Goal: Task Accomplishment & Management: Use online tool/utility

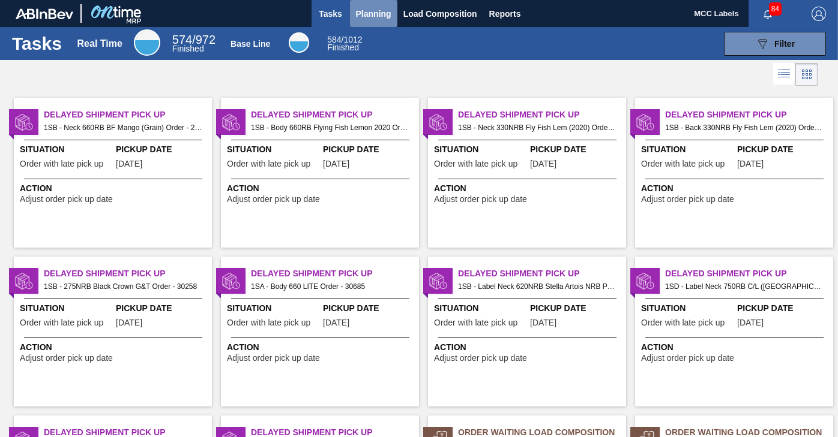
click at [387, 10] on span "Planning" at bounding box center [373, 14] width 35 height 14
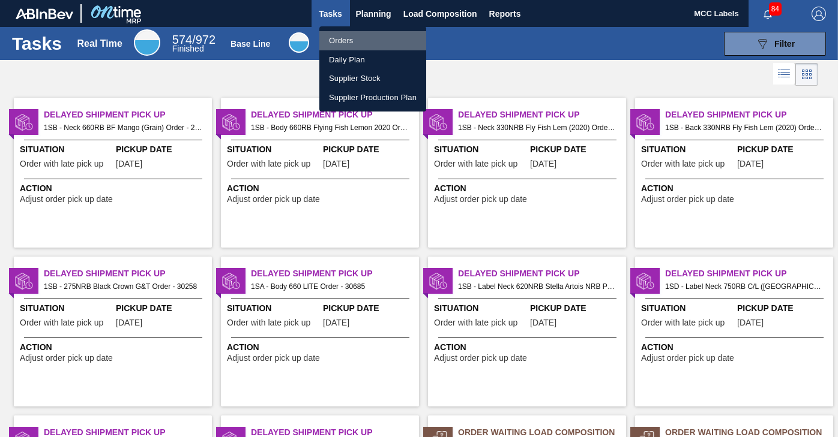
click at [335, 38] on li "Orders" at bounding box center [372, 40] width 107 height 19
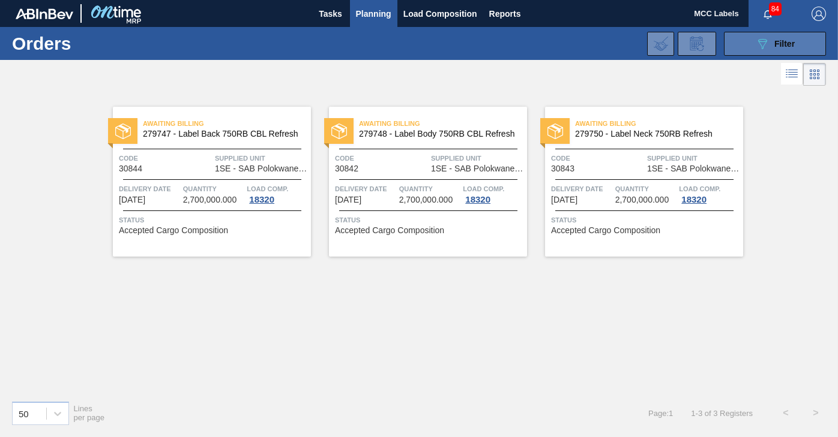
click at [735, 43] on button "089F7B8B-B2A5-4AFE-B5C0-19BA573D28AC Filter" at bounding box center [775, 44] width 102 height 24
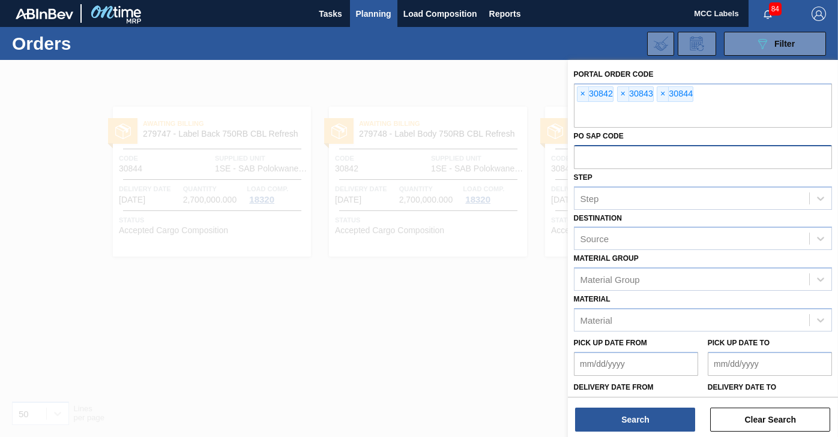
click at [593, 161] on input "text" at bounding box center [703, 156] width 258 height 23
paste input "4504007769"
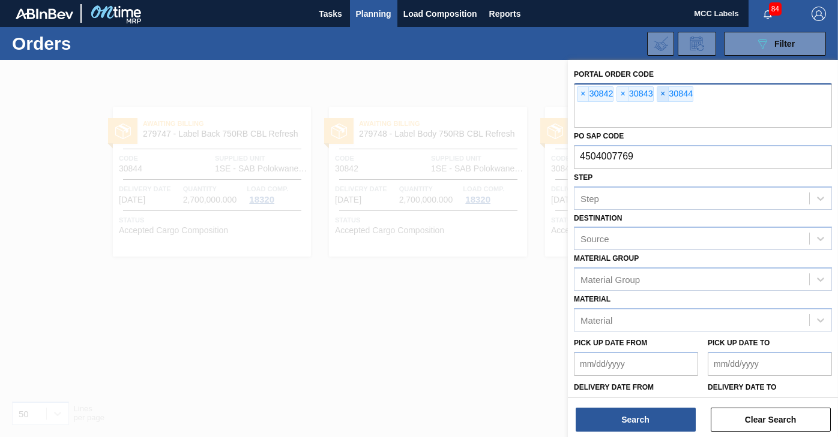
type input "4504007769"
click at [660, 93] on span "×" at bounding box center [662, 94] width 11 height 14
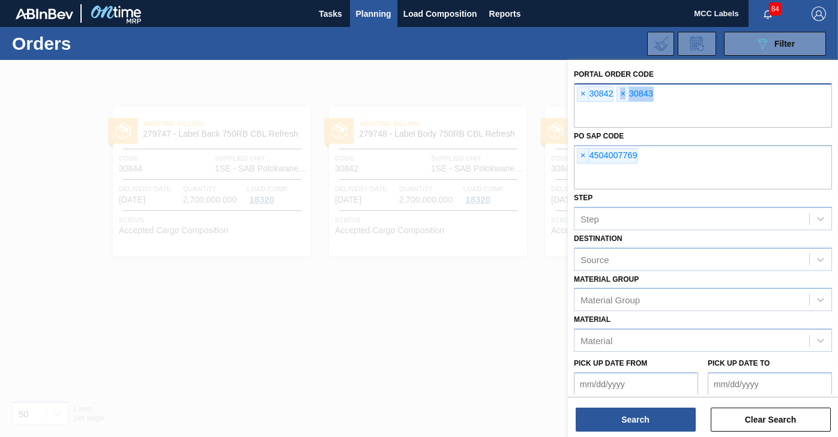
click at [660, 93] on div "× 30842 × 30843" at bounding box center [703, 105] width 258 height 44
click at [622, 93] on span "×" at bounding box center [622, 94] width 11 height 14
click at [580, 89] on span "×" at bounding box center [582, 94] width 11 height 14
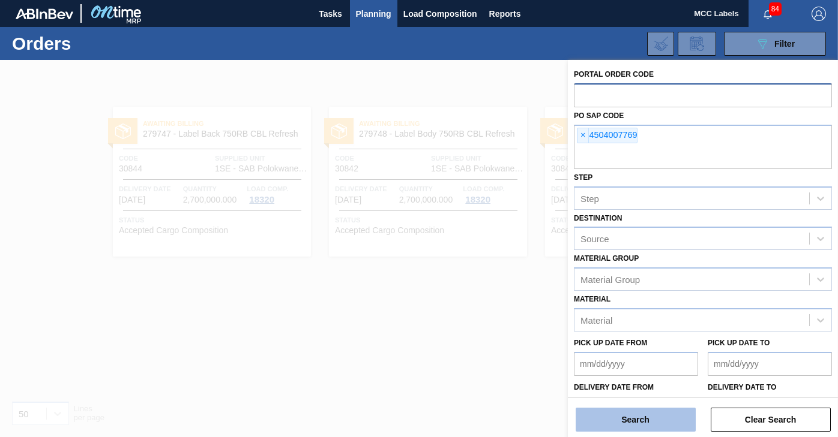
click at [622, 419] on button "Search" at bounding box center [635, 420] width 120 height 24
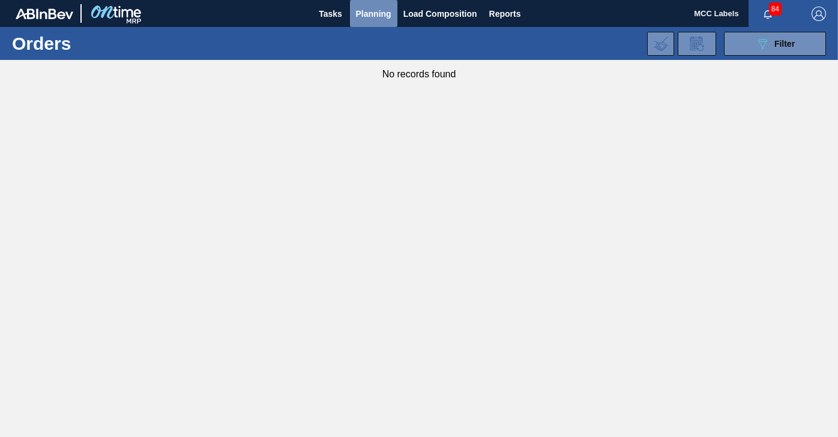
click at [372, 10] on span "Planning" at bounding box center [373, 14] width 35 height 14
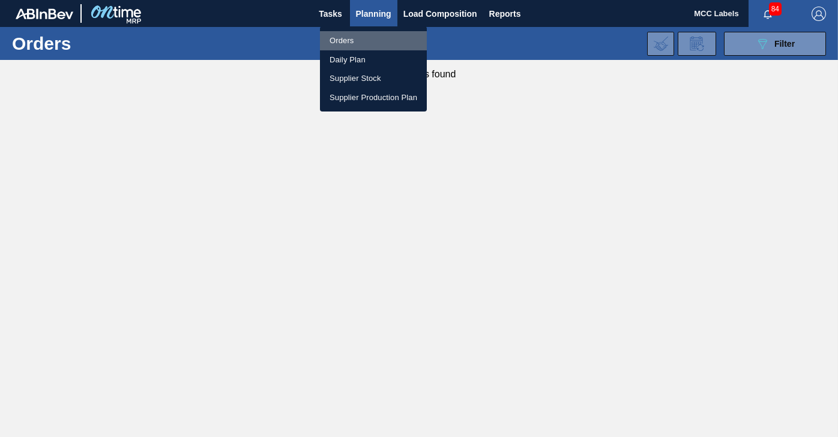
click at [344, 37] on li "Orders" at bounding box center [373, 40] width 107 height 19
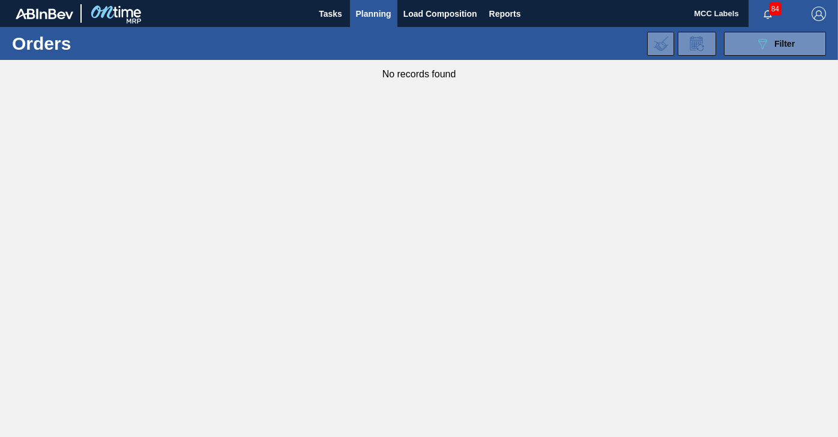
click at [376, 15] on span "Planning" at bounding box center [373, 14] width 35 height 14
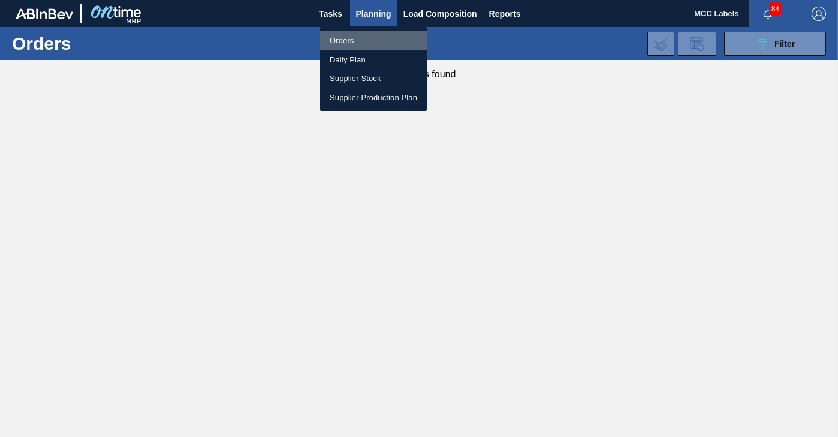
click at [340, 37] on li "Orders" at bounding box center [373, 40] width 107 height 19
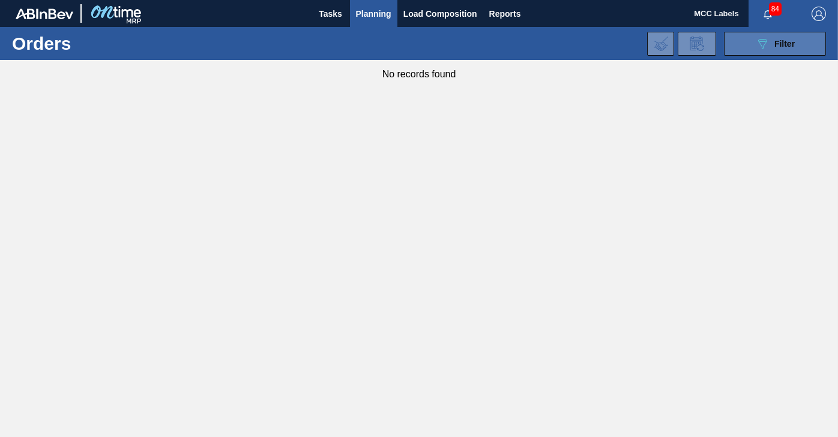
click at [743, 43] on button "089F7B8B-B2A5-4AFE-B5C0-19BA573D28AC Filter" at bounding box center [775, 44] width 102 height 24
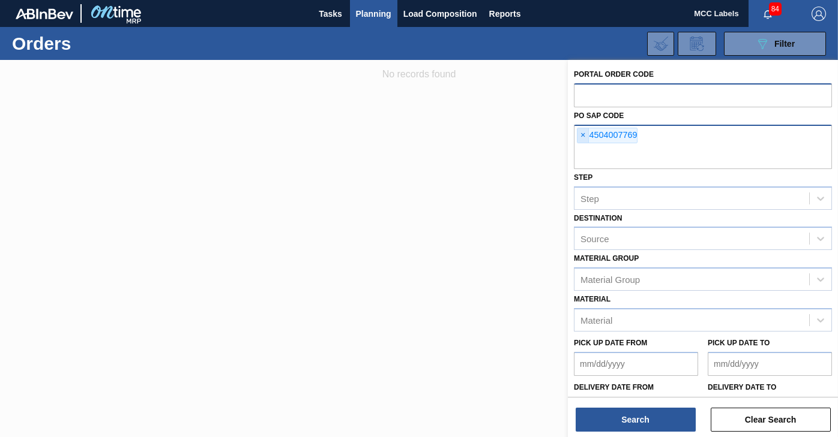
click at [583, 133] on span "×" at bounding box center [582, 135] width 11 height 14
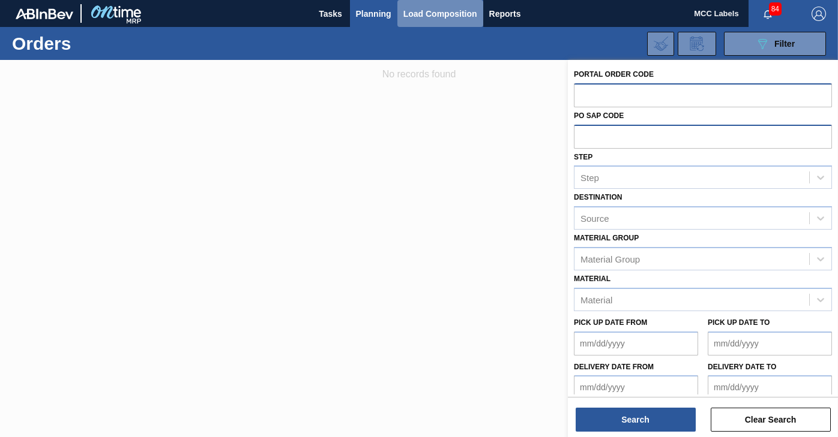
click at [415, 13] on span "Load Composition" at bounding box center [440, 14] width 74 height 14
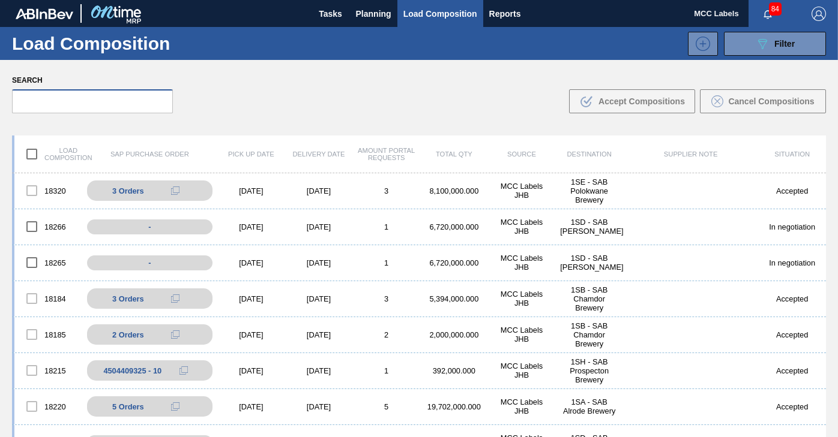
click at [69, 97] on input "text" at bounding box center [92, 101] width 161 height 24
click at [728, 40] on button "089F7B8B-B2A5-4AFE-B5C0-19BA573D28AC Filter" at bounding box center [775, 44] width 102 height 24
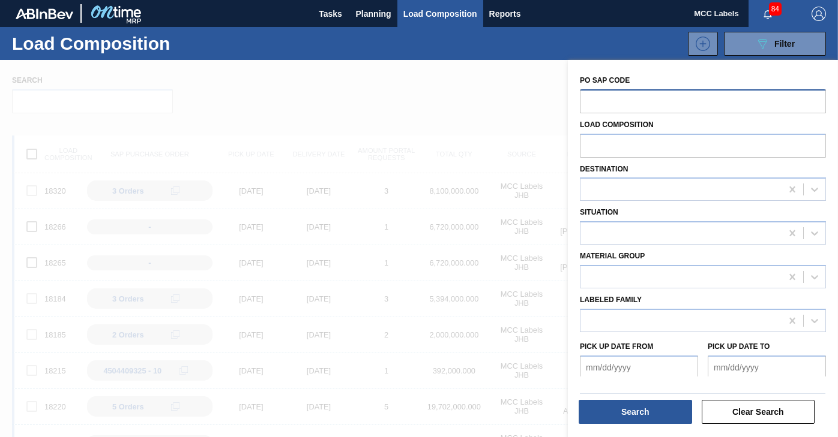
click at [598, 94] on input "text" at bounding box center [703, 100] width 246 height 23
paste input "4504007769"
type input "4504007769"
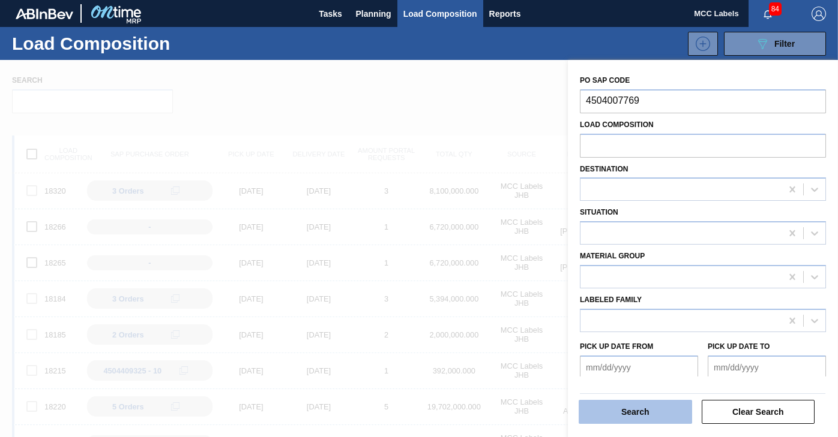
click at [617, 406] on button "Search" at bounding box center [634, 412] width 113 height 24
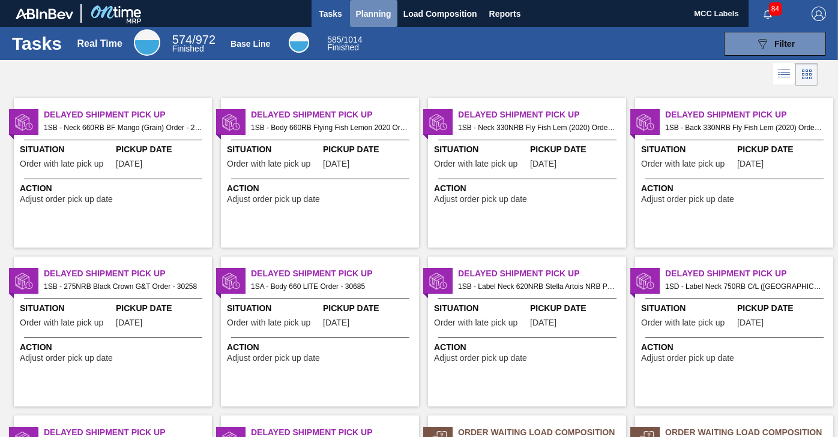
click at [359, 15] on span "Planning" at bounding box center [373, 14] width 35 height 14
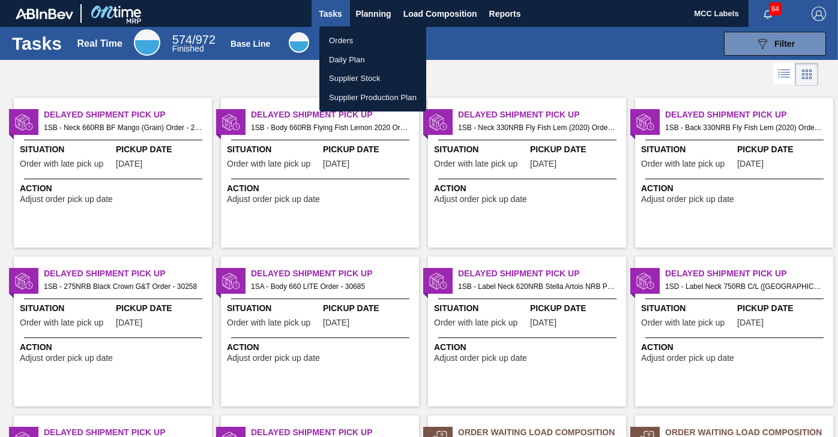
click at [331, 41] on li "Orders" at bounding box center [372, 40] width 107 height 19
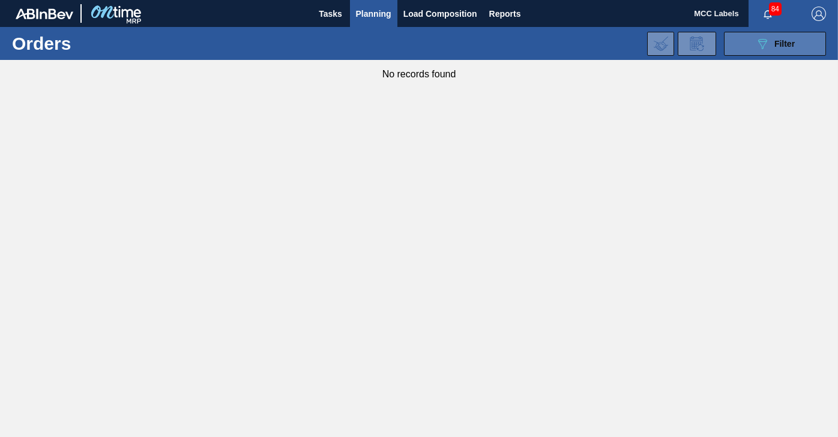
click at [737, 46] on button "089F7B8B-B2A5-4AFE-B5C0-19BA573D28AC Filter" at bounding box center [775, 44] width 102 height 24
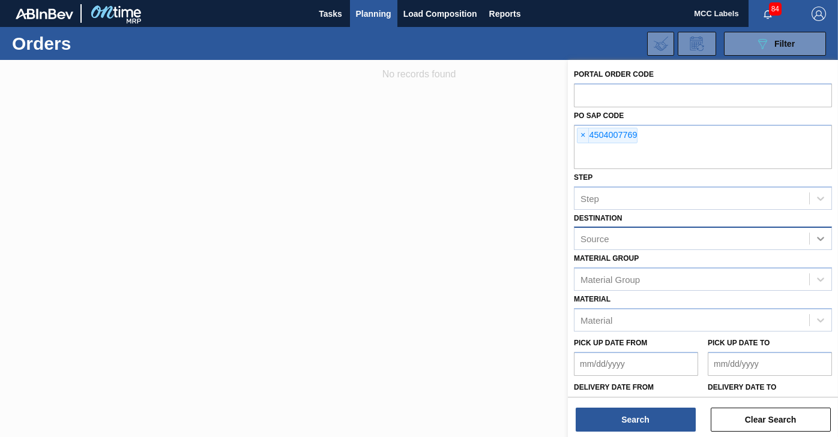
click at [814, 239] on icon at bounding box center [820, 239] width 12 height 12
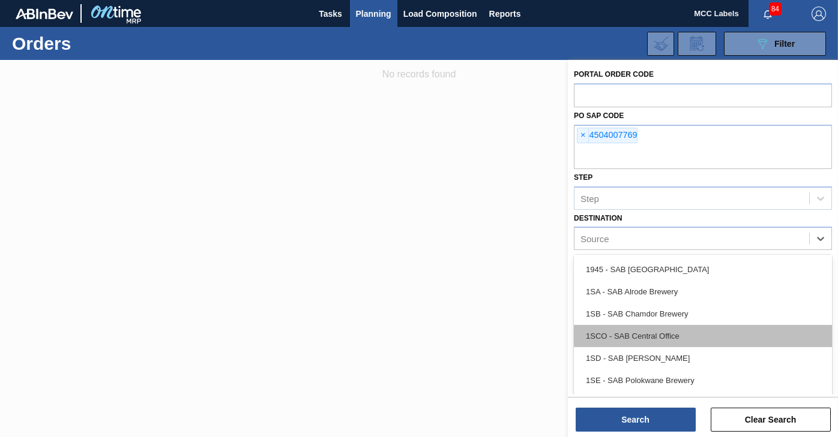
scroll to position [60, 0]
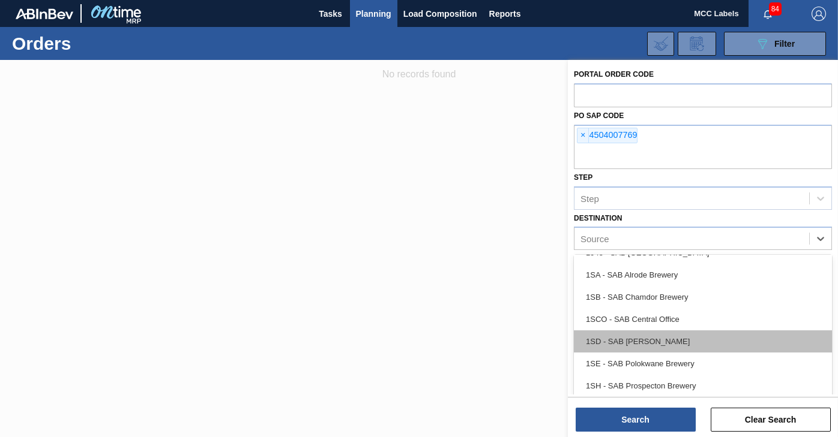
click at [659, 337] on div "1SD - SAB [PERSON_NAME]" at bounding box center [703, 342] width 258 height 22
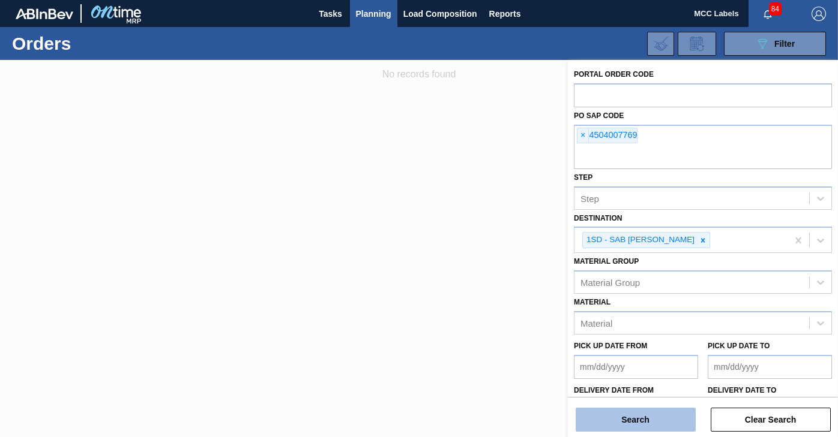
click at [644, 419] on button "Search" at bounding box center [635, 420] width 120 height 24
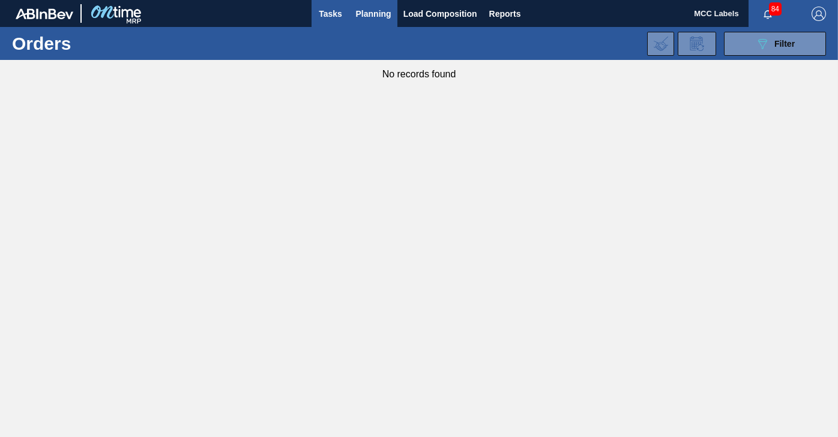
click at [333, 5] on button "Tasks" at bounding box center [330, 13] width 38 height 27
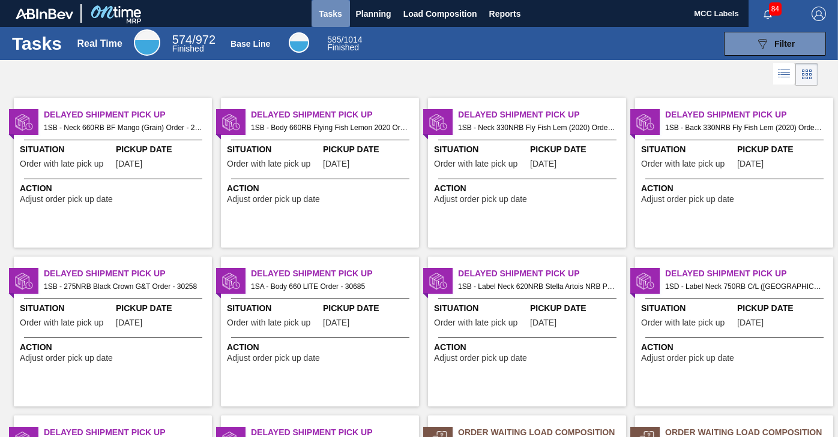
click at [334, 14] on span "Tasks" at bounding box center [330, 14] width 26 height 14
click at [729, 41] on button "089F7B8B-B2A5-4AFE-B5C0-19BA573D28AC Filter" at bounding box center [775, 44] width 102 height 24
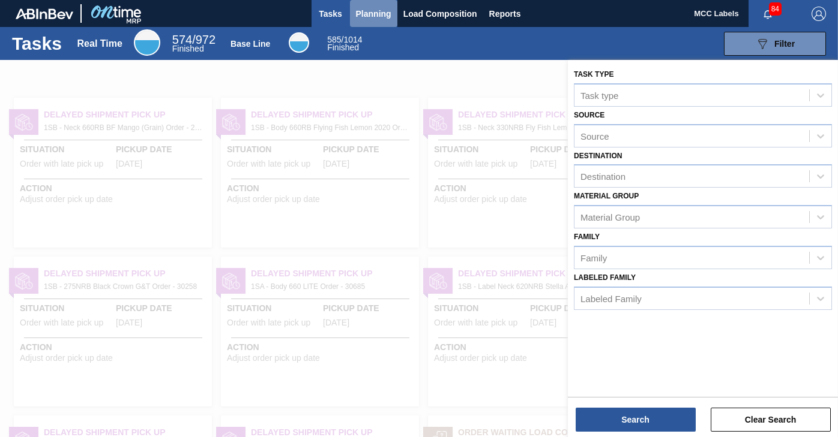
click at [373, 11] on span "Planning" at bounding box center [373, 14] width 35 height 14
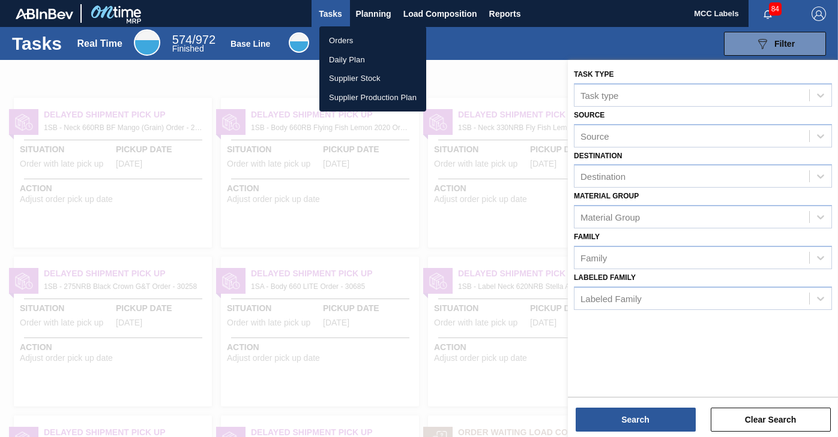
click at [347, 37] on li "Orders" at bounding box center [372, 40] width 107 height 19
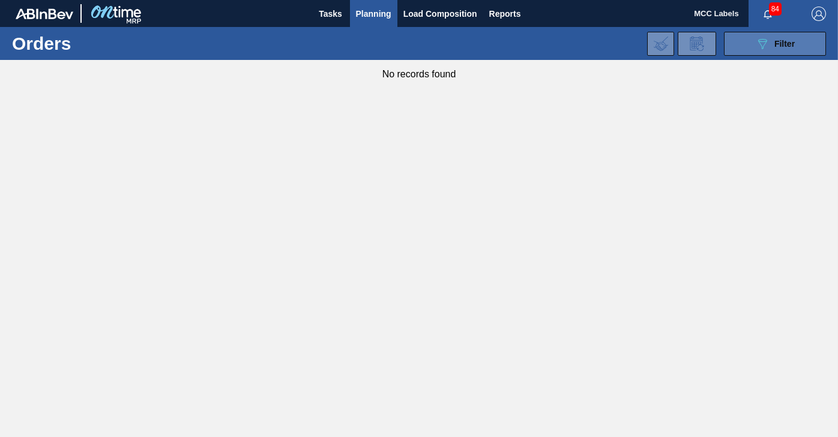
click at [739, 44] on button "089F7B8B-B2A5-4AFE-B5C0-19BA573D28AC Filter" at bounding box center [775, 44] width 102 height 24
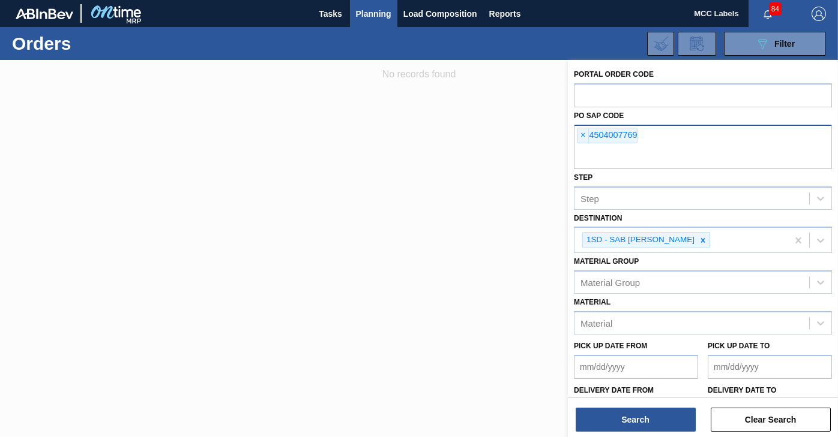
click at [610, 134] on div "× 4504007769" at bounding box center [607, 136] width 61 height 16
click at [582, 136] on span "×" at bounding box center [582, 135] width 11 height 14
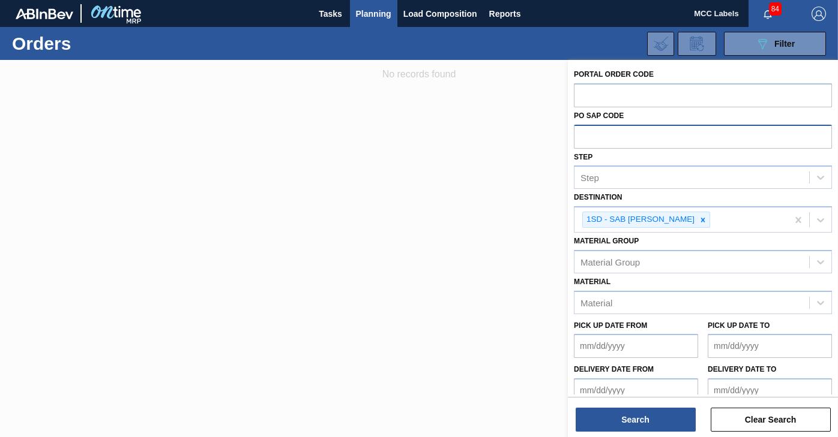
click at [587, 137] on input "text" at bounding box center [703, 136] width 258 height 23
click at [698, 220] on icon at bounding box center [702, 220] width 8 height 8
type input "4504369069"
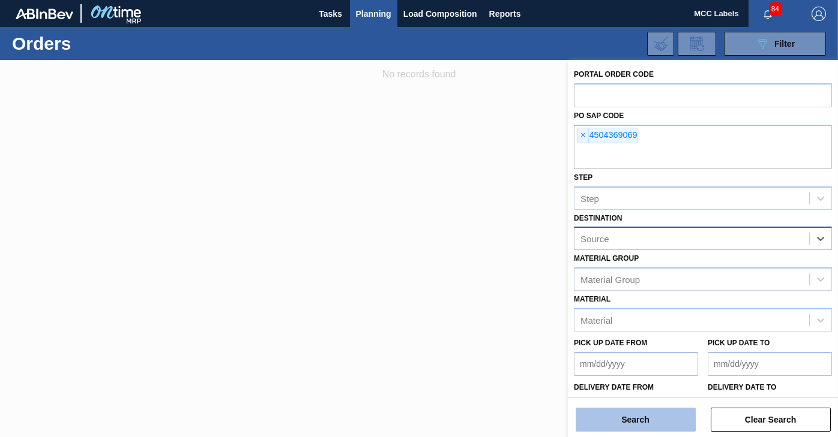
click at [610, 424] on button "Search" at bounding box center [635, 420] width 120 height 24
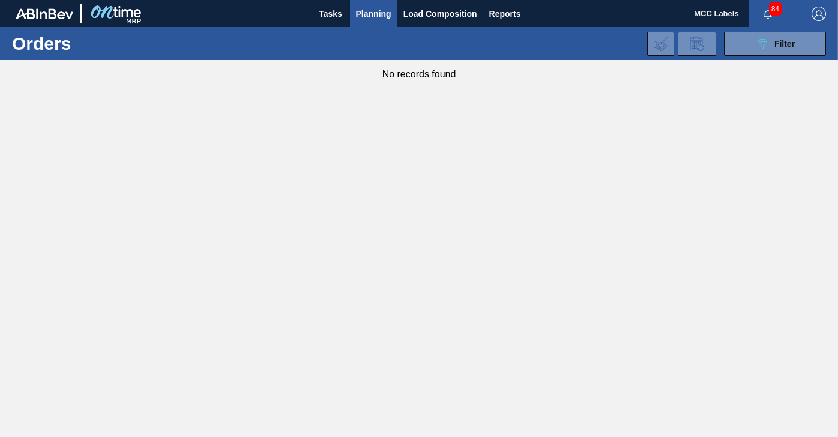
click at [610, 424] on main "Tasks Planning Load Composition Reports MCC Labels 84 Mark all as read Orders 0…" at bounding box center [419, 218] width 838 height 437
click at [367, 11] on span "Planning" at bounding box center [373, 14] width 35 height 14
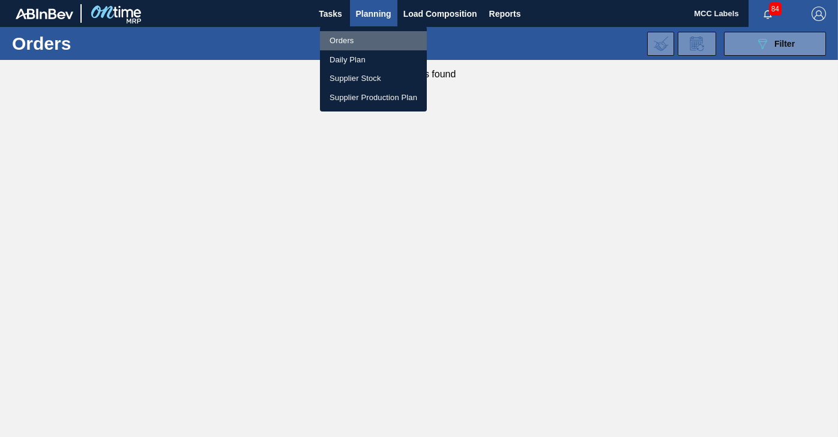
click at [341, 35] on li "Orders" at bounding box center [373, 40] width 107 height 19
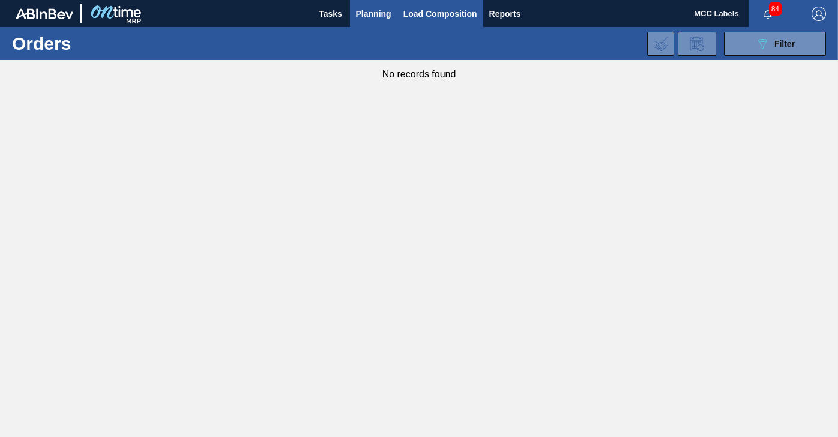
click at [422, 11] on span "Load Composition" at bounding box center [440, 14] width 74 height 14
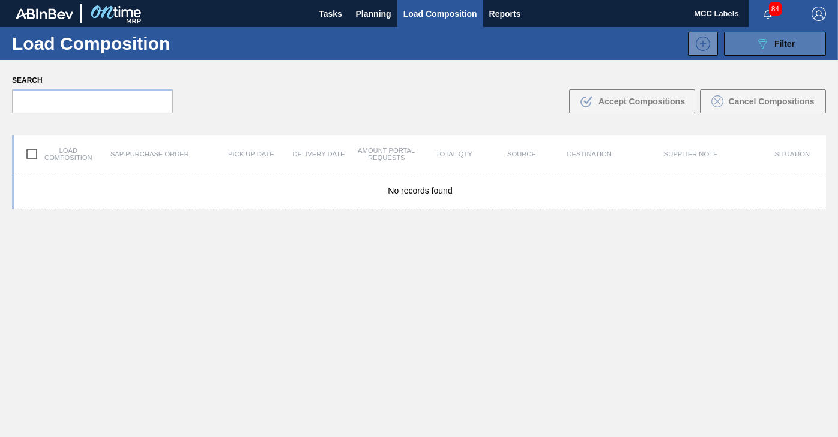
click at [766, 38] on icon "089F7B8B-B2A5-4AFE-B5C0-19BA573D28AC" at bounding box center [762, 44] width 14 height 14
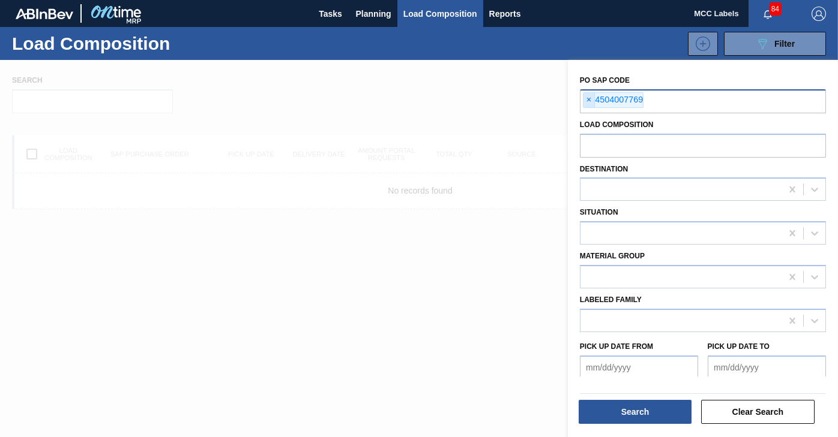
click at [585, 102] on span "×" at bounding box center [588, 100] width 11 height 14
click at [724, 411] on button "Clear Search" at bounding box center [757, 412] width 113 height 24
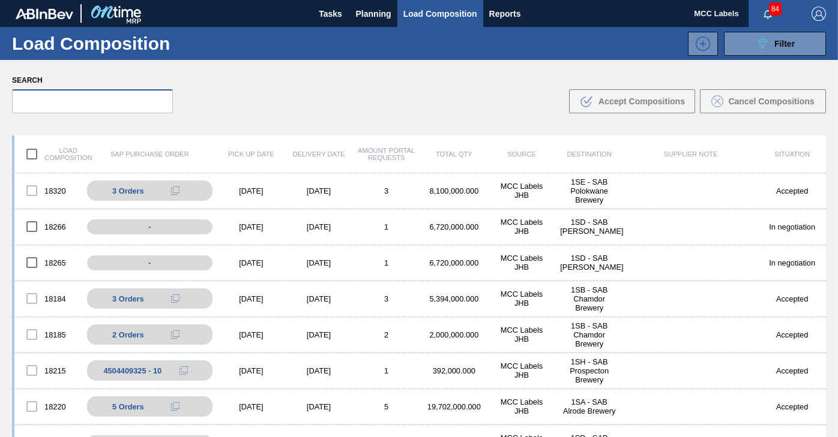
click at [57, 96] on input "text" at bounding box center [92, 101] width 161 height 24
paste input "4504007769"
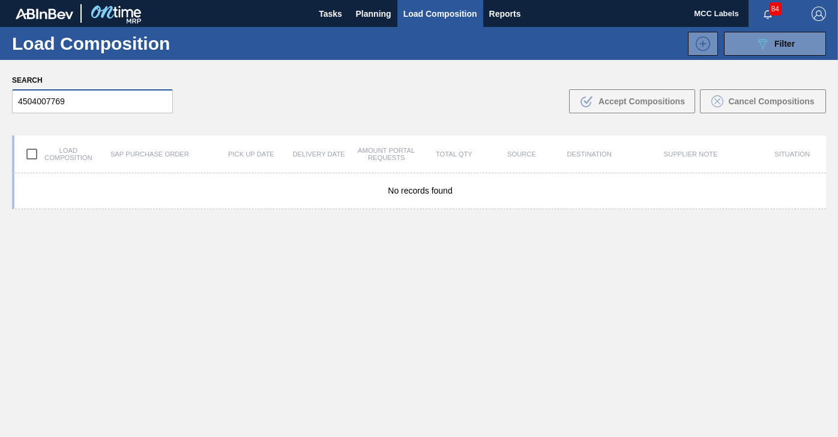
drag, startPoint x: 43, startPoint y: 98, endPoint x: 56, endPoint y: 92, distance: 15.0
click at [43, 98] on input "4504007769" at bounding box center [92, 101] width 161 height 24
type input "450407769"
drag, startPoint x: 65, startPoint y: 100, endPoint x: -33, endPoint y: 100, distance: 98.4
click at [0, 0] on html "Tasks Planning Load Composition Reports MCC Labels 84 Mark all as read Load Com…" at bounding box center [419, 0] width 838 height 0
